Goal: Transaction & Acquisition: Download file/media

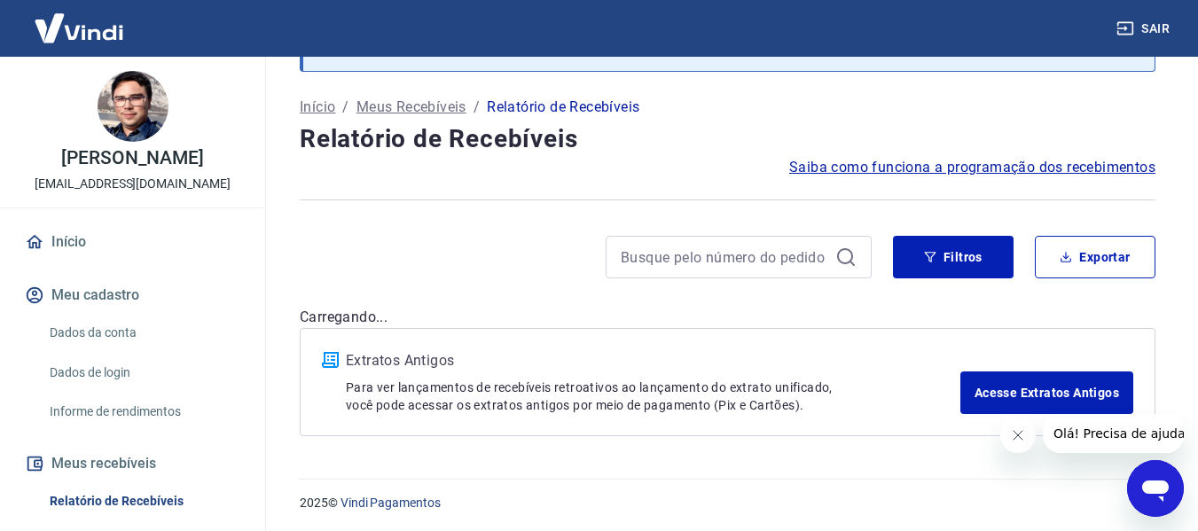
scroll to position [92, 0]
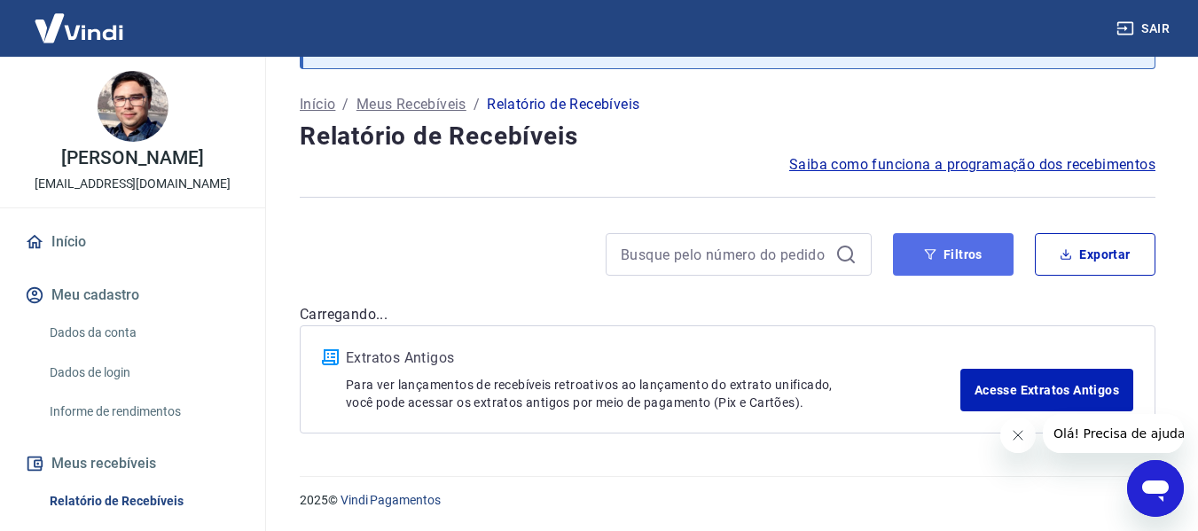
click at [920, 255] on button "Filtros" at bounding box center [953, 254] width 121 height 43
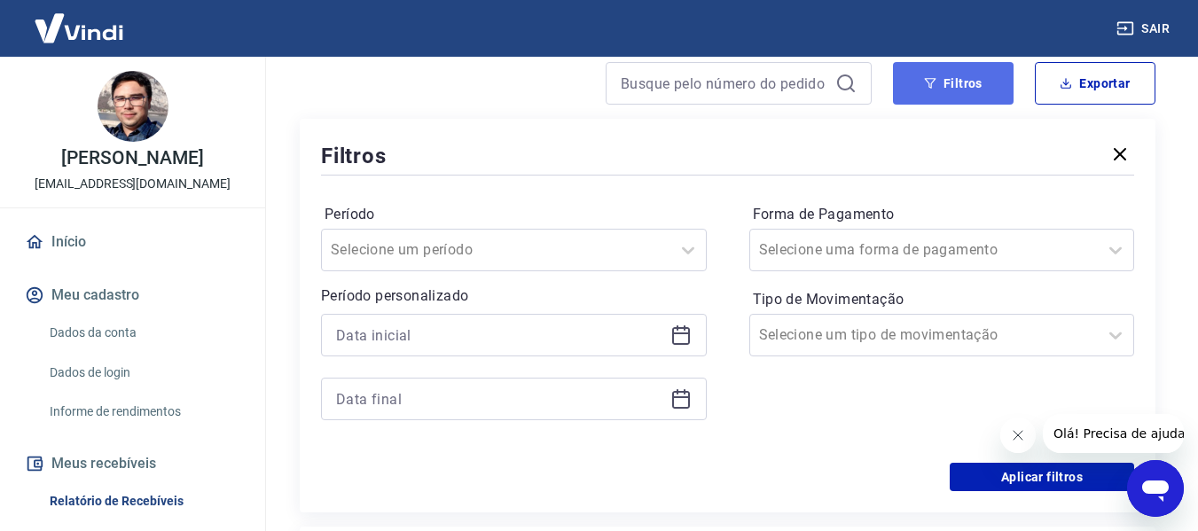
scroll to position [270, 0]
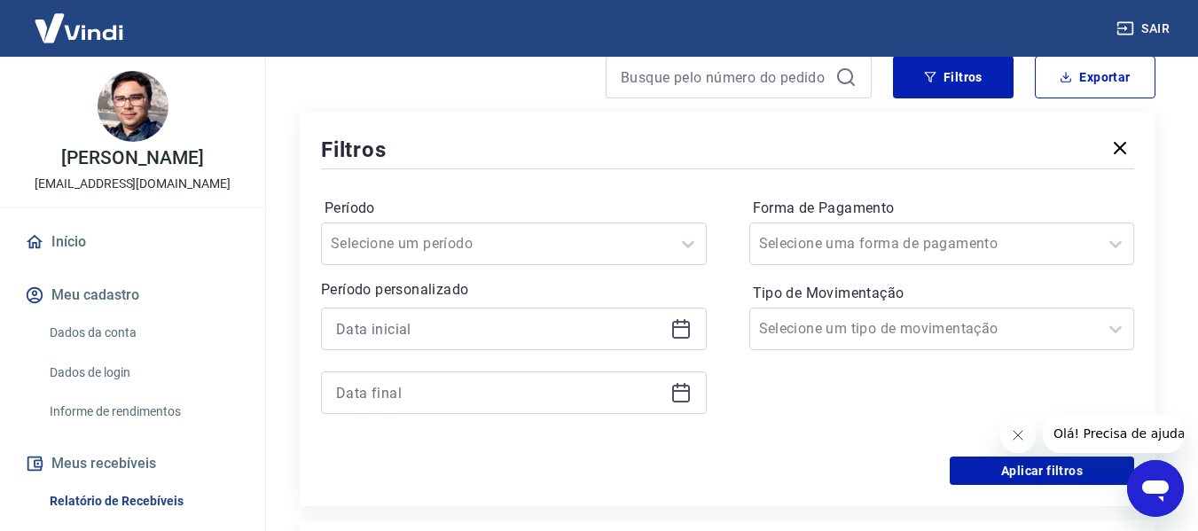
click at [672, 328] on icon at bounding box center [681, 330] width 18 height 18
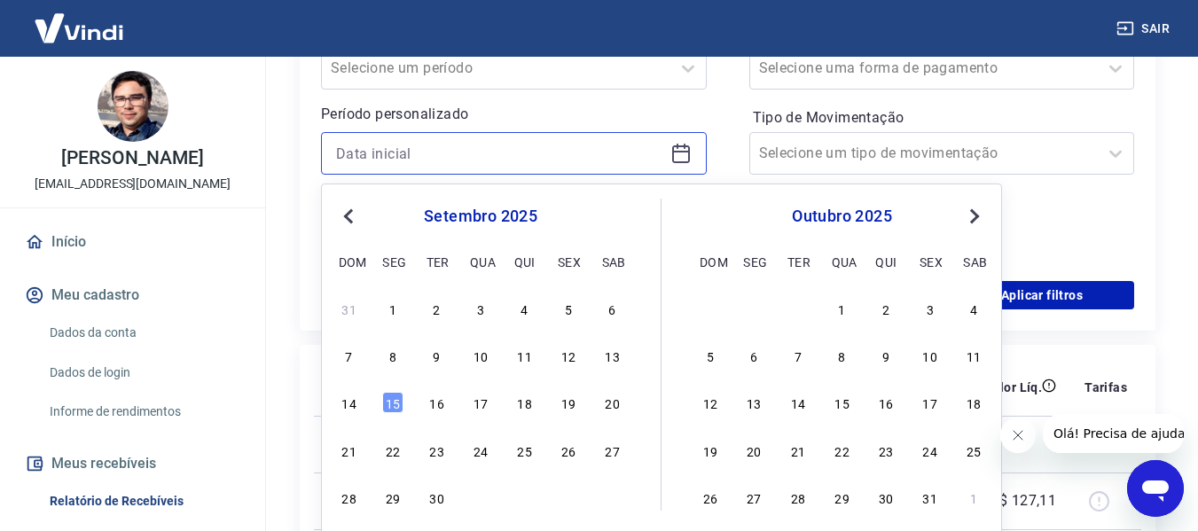
scroll to position [447, 0]
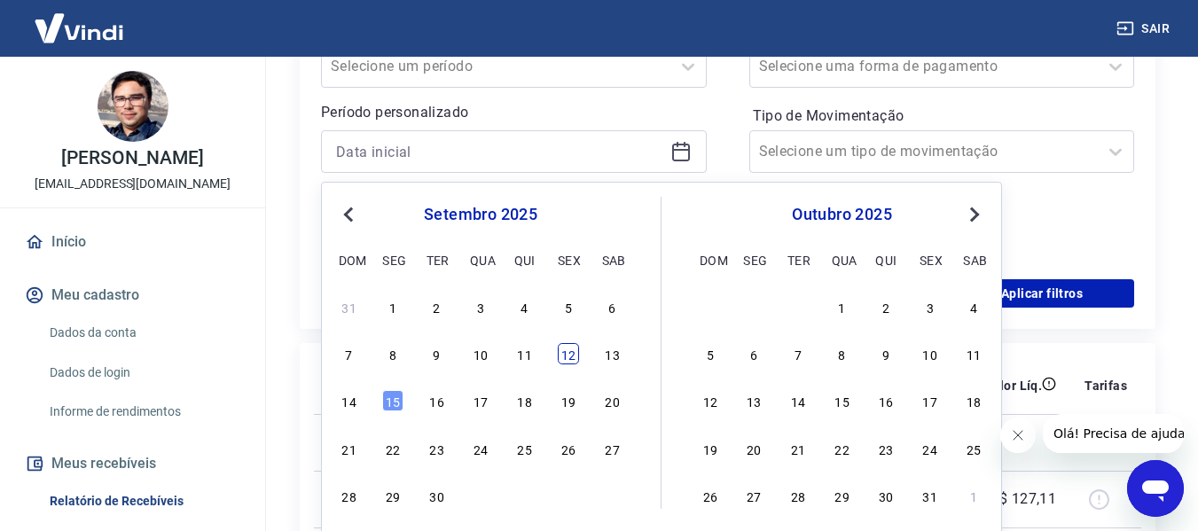
click at [570, 354] on div "12" at bounding box center [568, 353] width 21 height 21
type input "[DATE]"
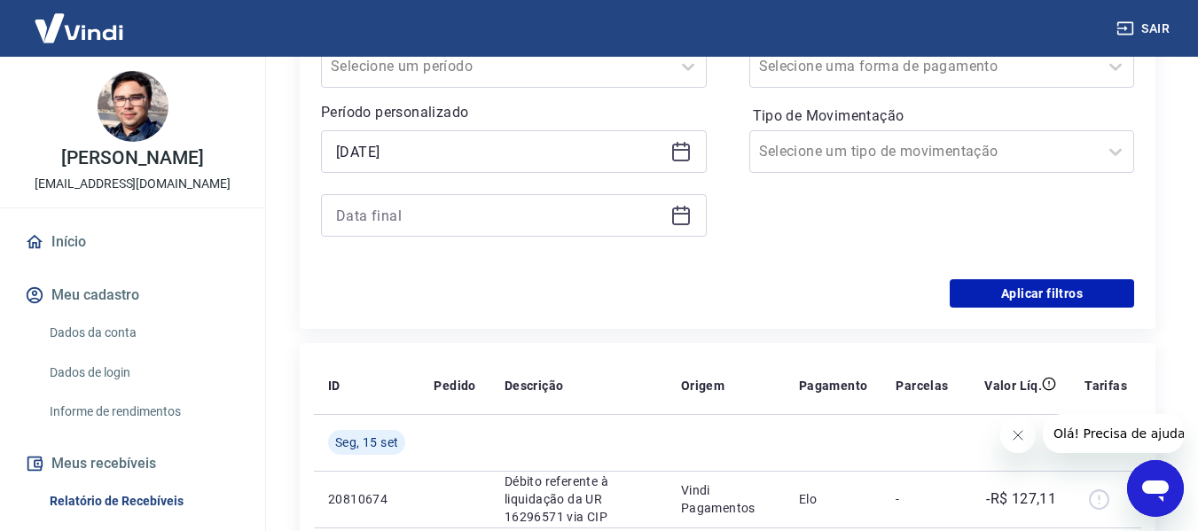
click at [683, 219] on icon at bounding box center [680, 215] width 21 height 21
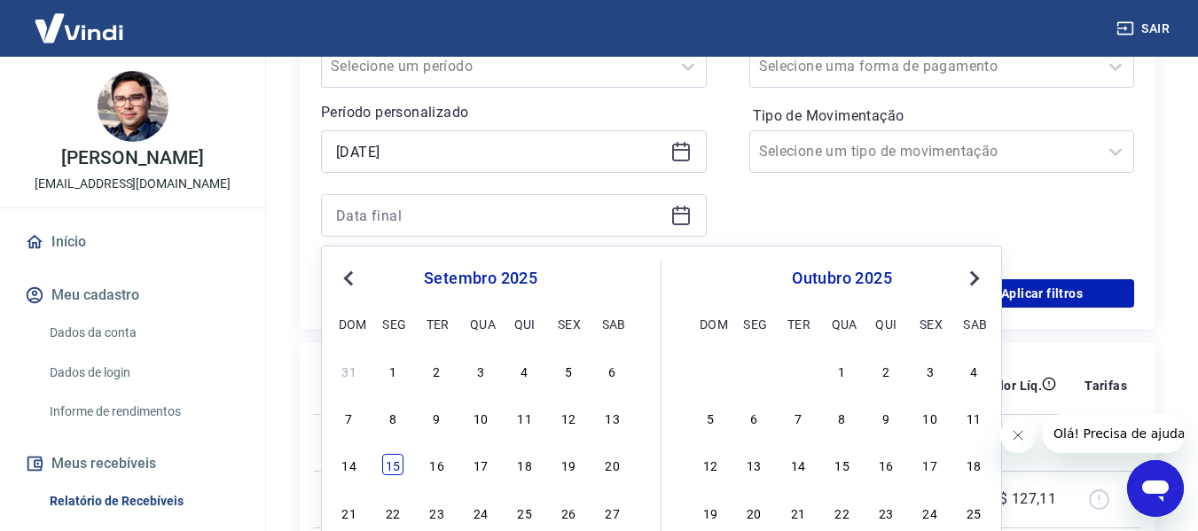
click at [393, 460] on div "15" at bounding box center [392, 464] width 21 height 21
type input "[DATE]"
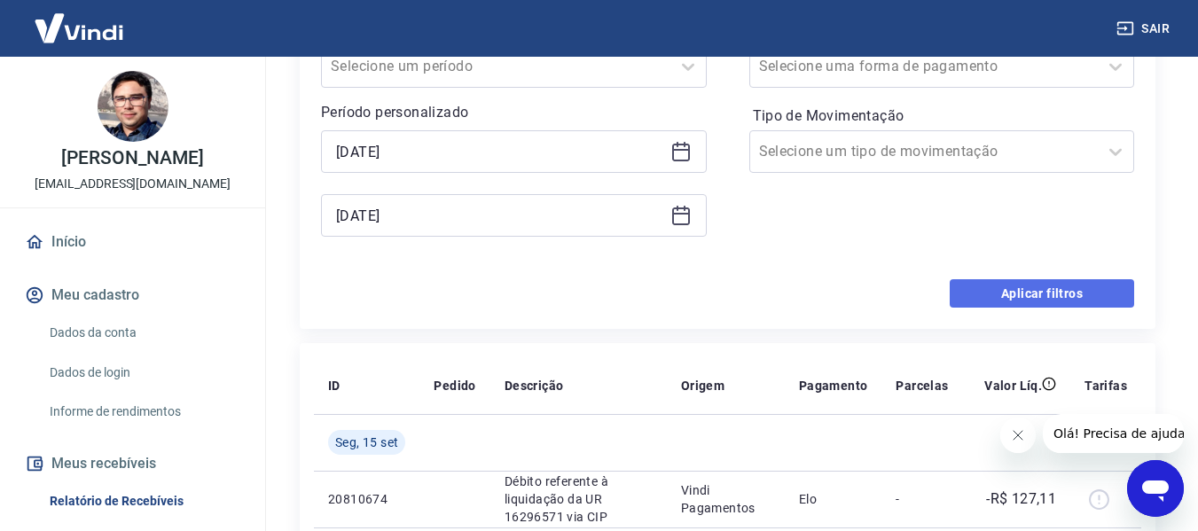
click at [1018, 293] on button "Aplicar filtros" at bounding box center [1041, 293] width 184 height 28
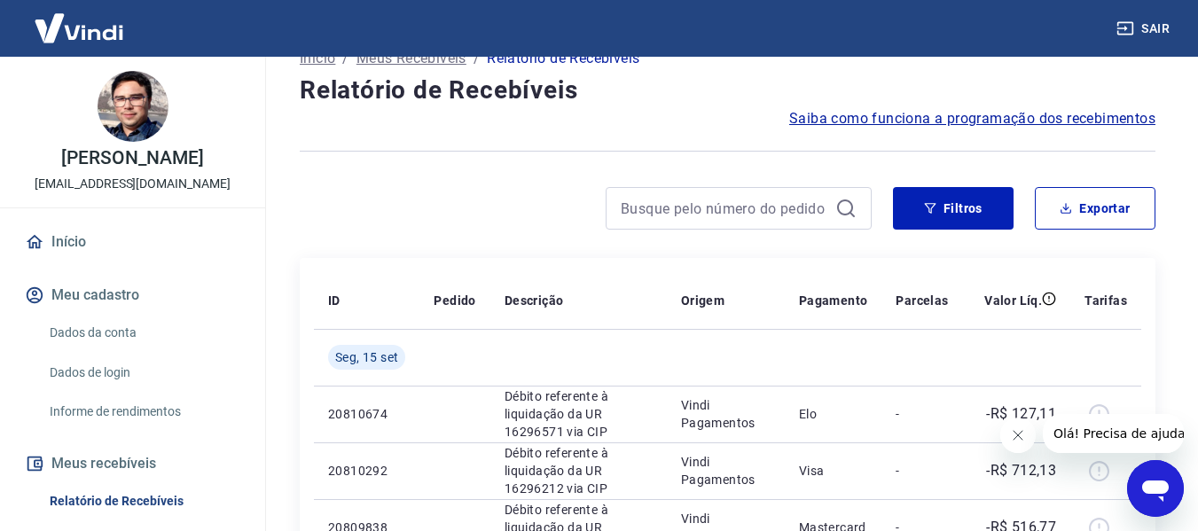
scroll to position [89, 0]
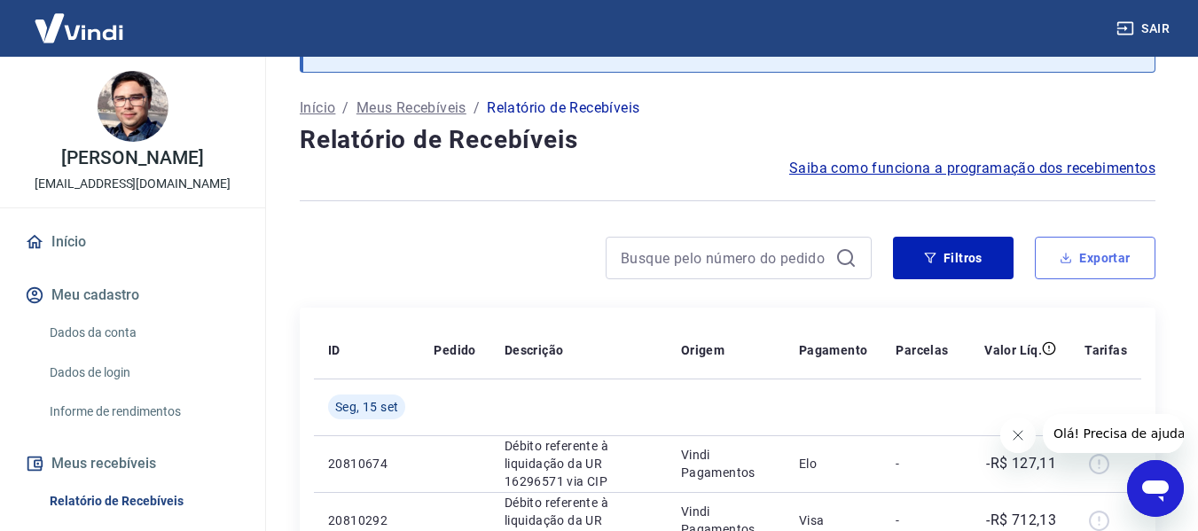
click at [1113, 261] on button "Exportar" at bounding box center [1095, 258] width 121 height 43
type input "[DATE]"
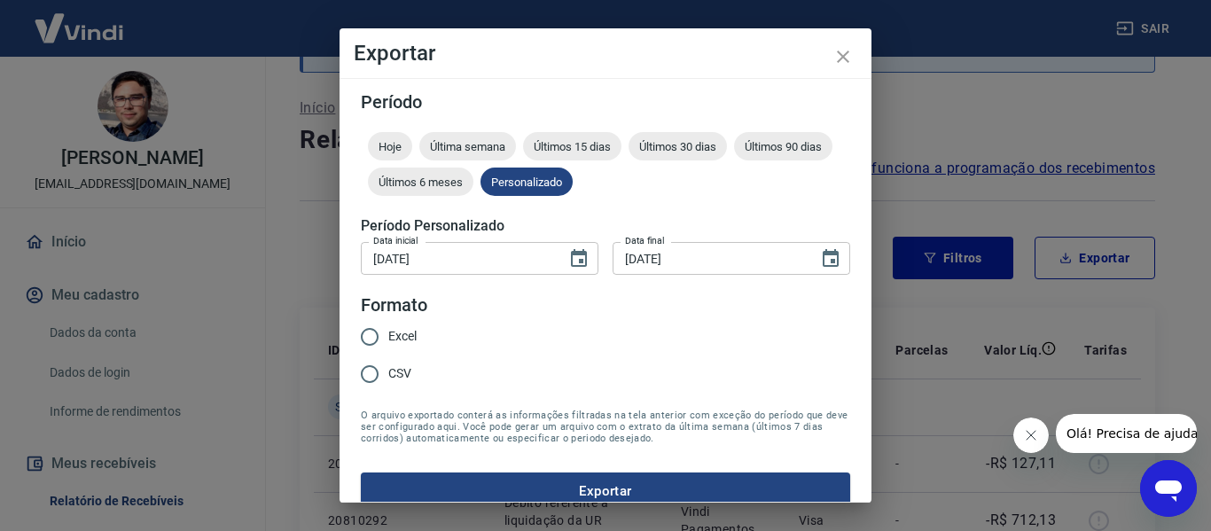
click at [380, 336] on input "Excel" at bounding box center [369, 336] width 37 height 37
radio input "true"
click at [595, 484] on button "Exportar" at bounding box center [605, 491] width 489 height 37
